Goal: Information Seeking & Learning: Learn about a topic

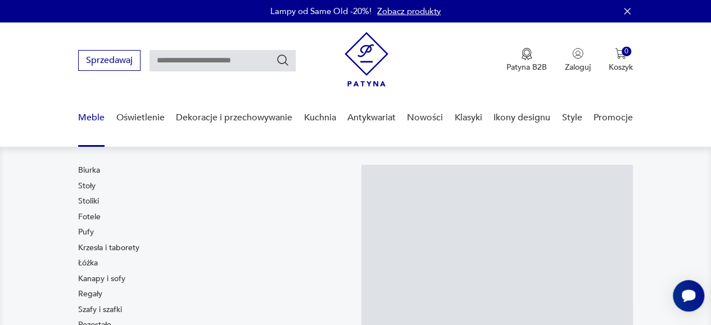
click at [98, 116] on link "Meble" at bounding box center [91, 117] width 26 height 43
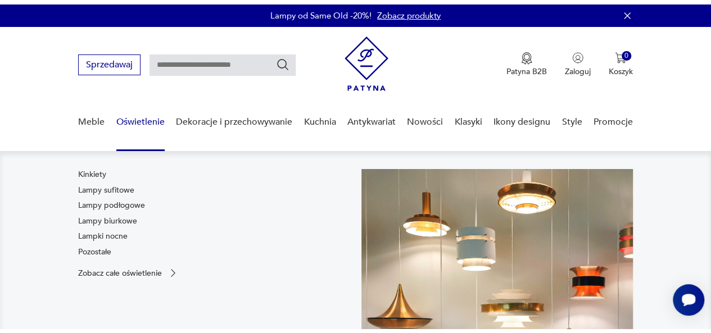
scroll to position [24, 0]
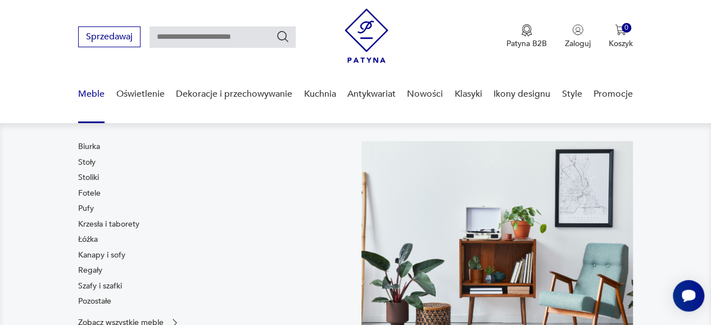
click at [93, 93] on link "Meble" at bounding box center [91, 94] width 26 height 43
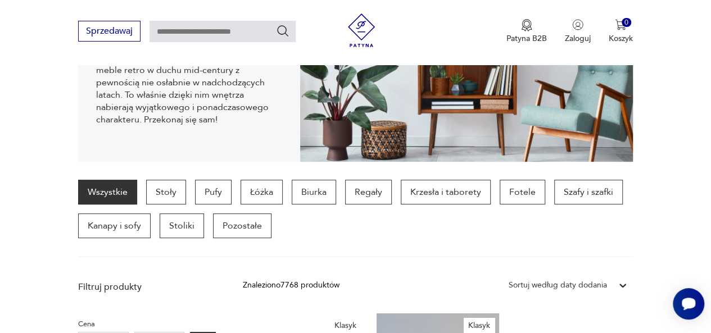
scroll to position [248, 0]
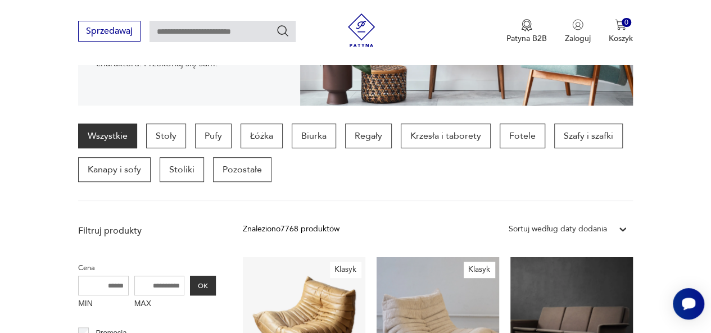
click at [262, 28] on input "text" at bounding box center [223, 31] width 146 height 21
type input "*********"
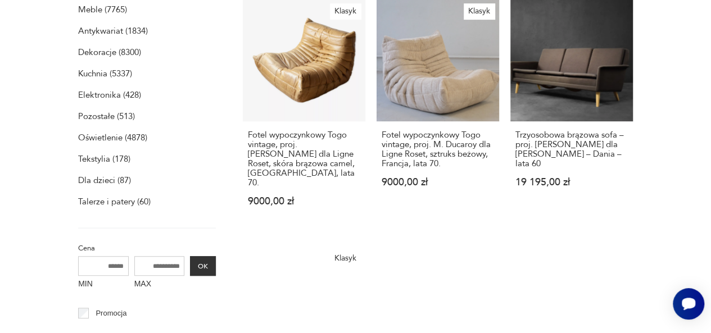
scroll to position [0, 0]
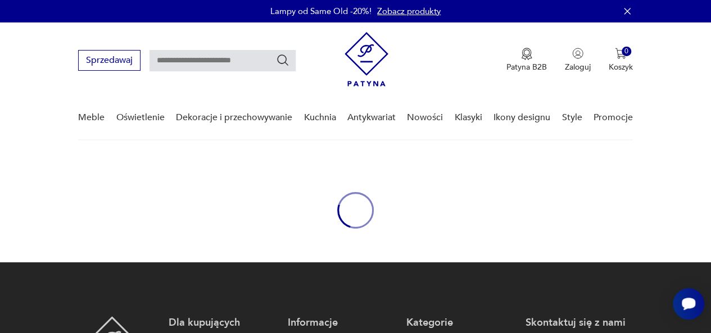
type input "*********"
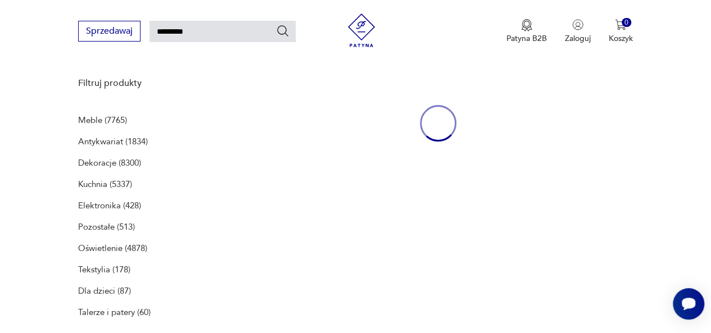
scroll to position [145, 0]
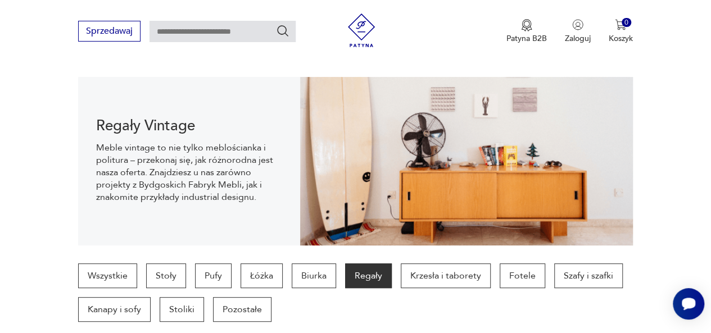
scroll to position [129, 0]
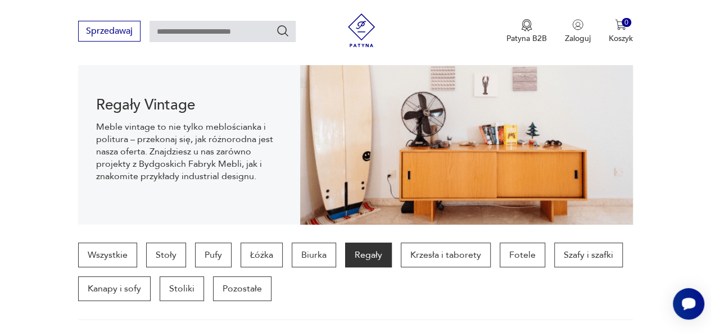
click at [180, 111] on h1 "Regały Vintage" at bounding box center [189, 104] width 186 height 13
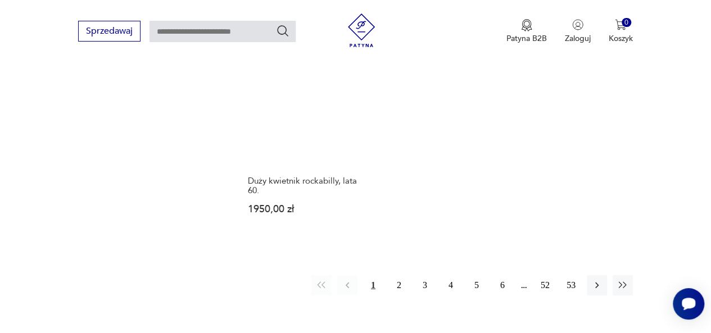
scroll to position [1647, 0]
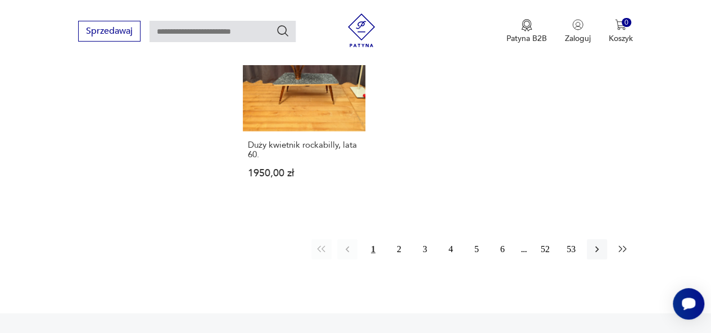
click at [625, 246] on icon "button" at bounding box center [622, 249] width 8 height 6
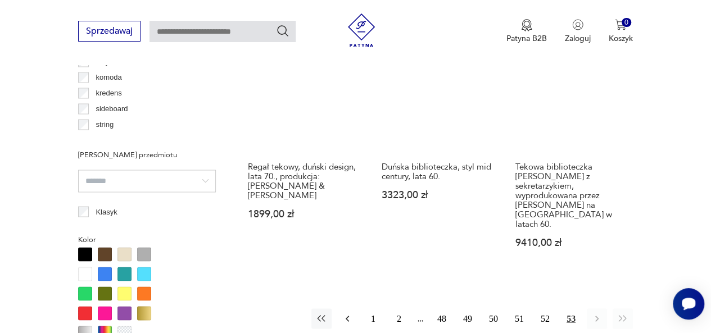
scroll to position [1085, 0]
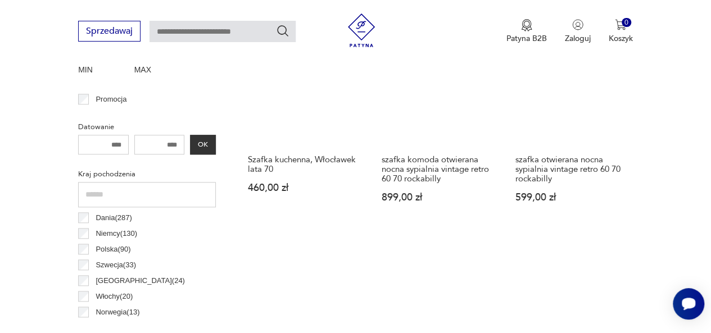
scroll to position [506, 0]
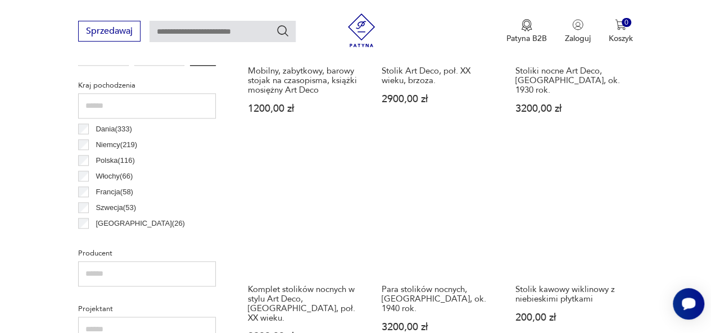
scroll to position [467, 0]
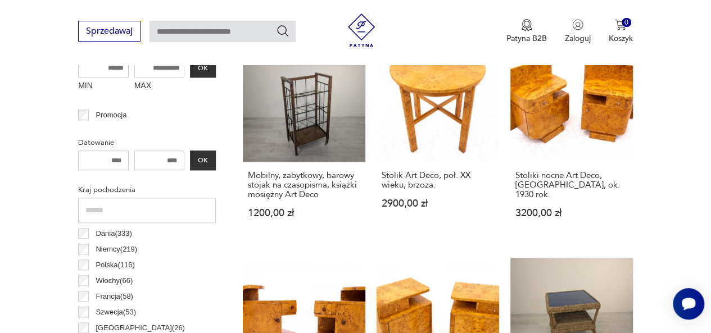
click at [232, 34] on input "text" at bounding box center [223, 31] width 146 height 21
type input "*********"
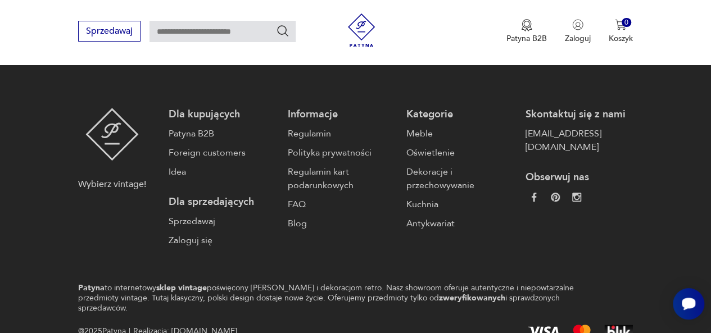
type input "*********"
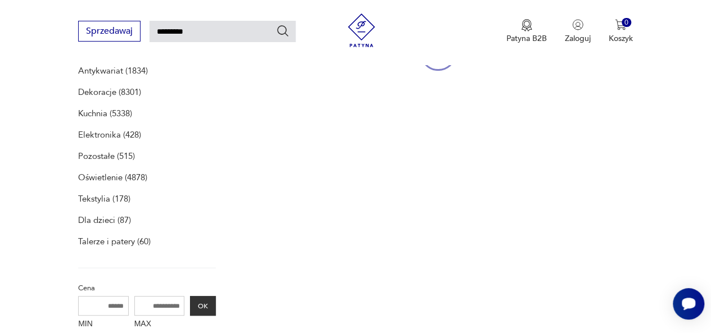
scroll to position [145, 0]
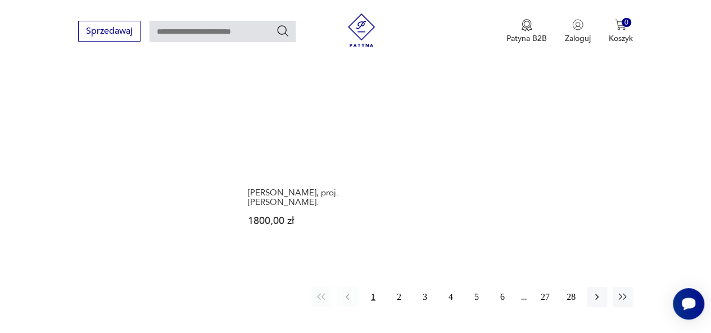
scroll to position [1591, 0]
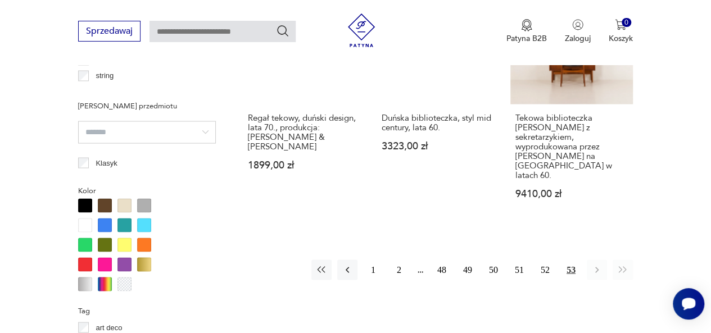
scroll to position [973, 0]
